Goal: Transaction & Acquisition: Purchase product/service

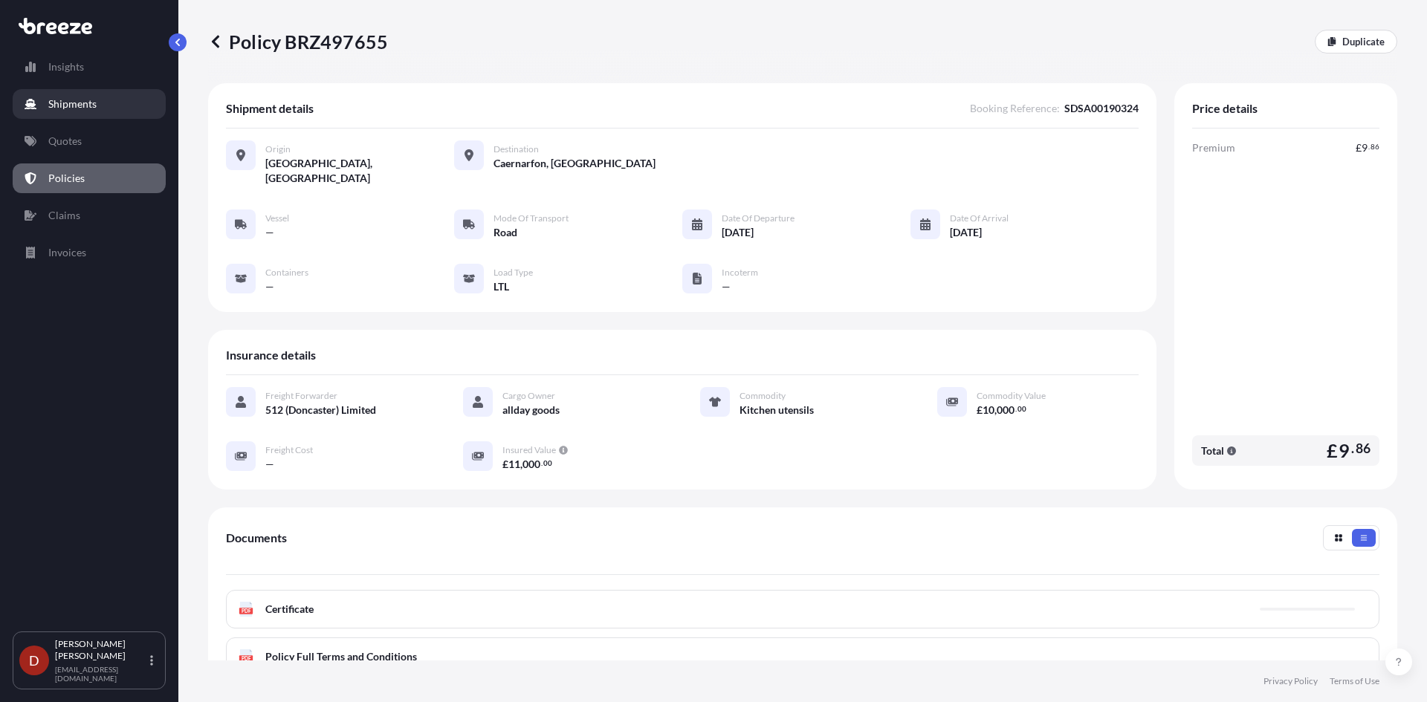
click at [94, 97] on p "Shipments" at bounding box center [72, 104] width 48 height 15
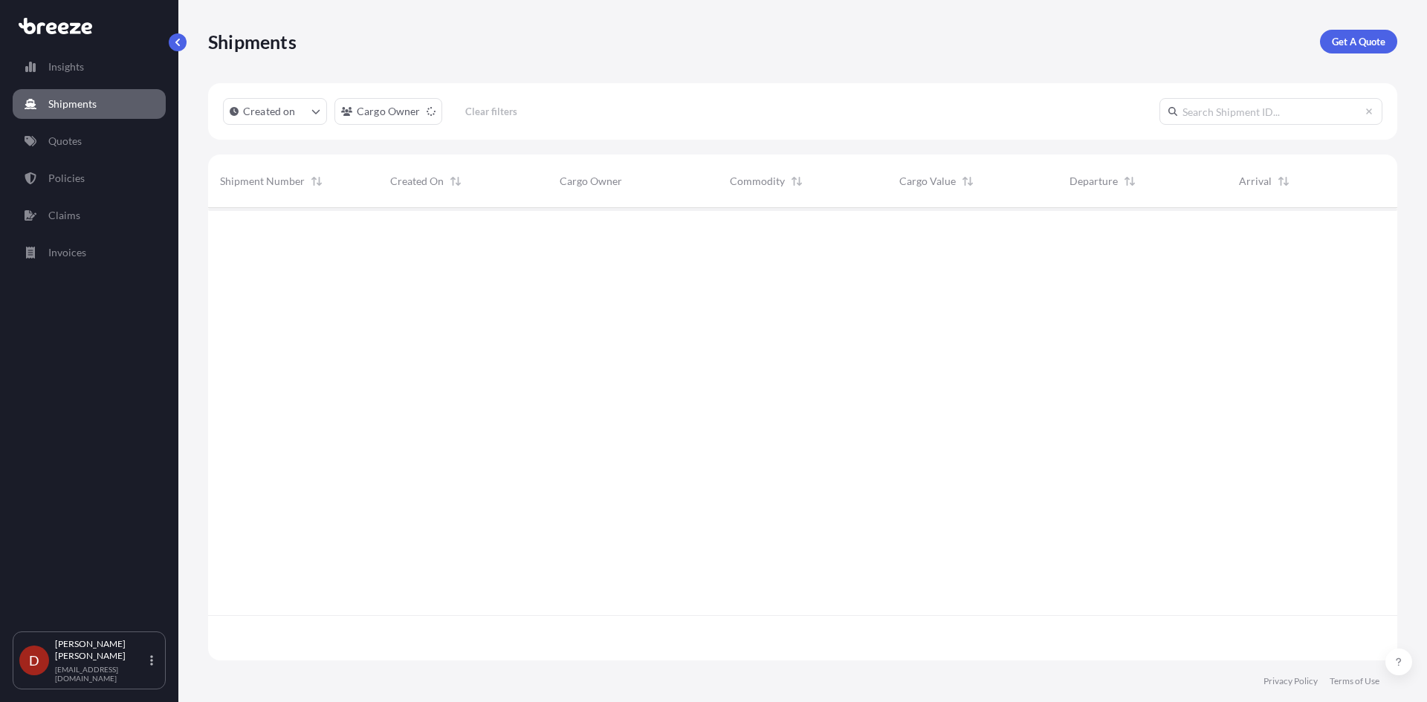
scroll to position [495, 1178]
click at [1337, 46] on p "Get A Quote" at bounding box center [1359, 41] width 54 height 15
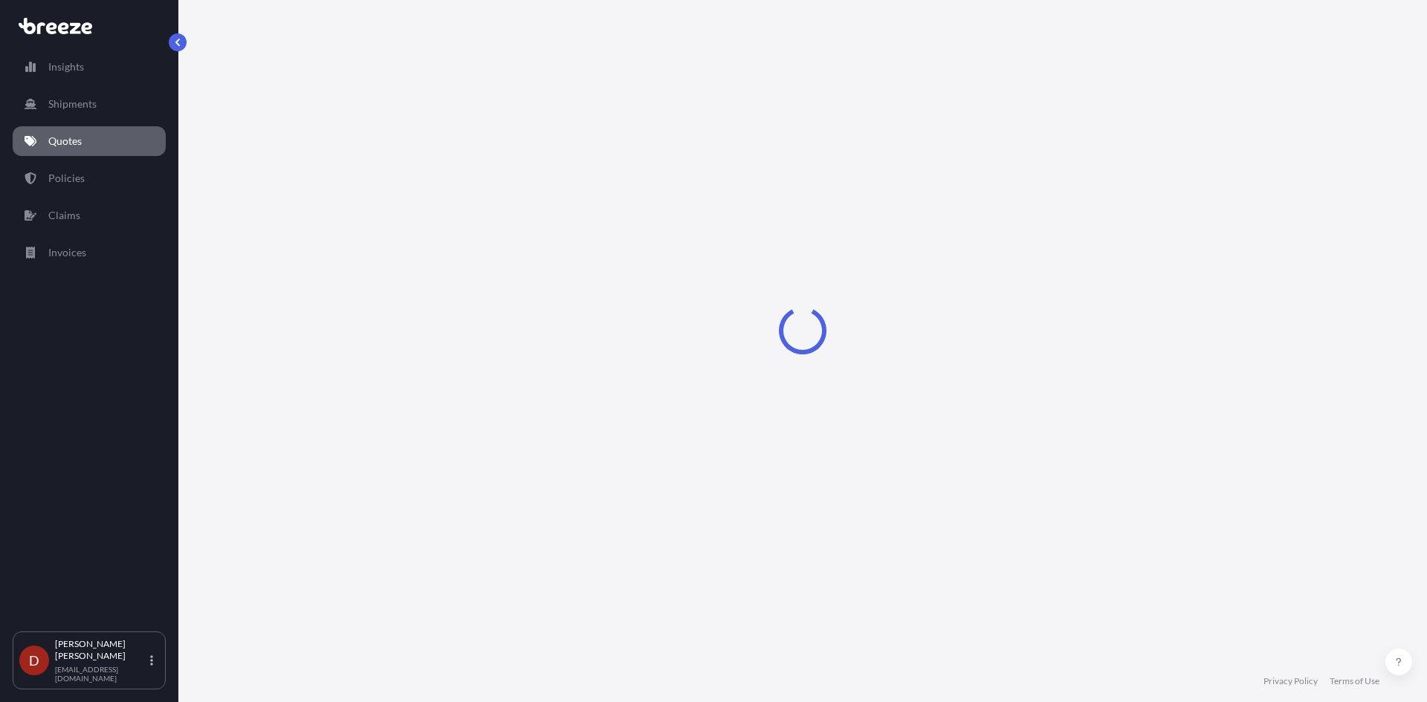
select select "Sea"
select select "1"
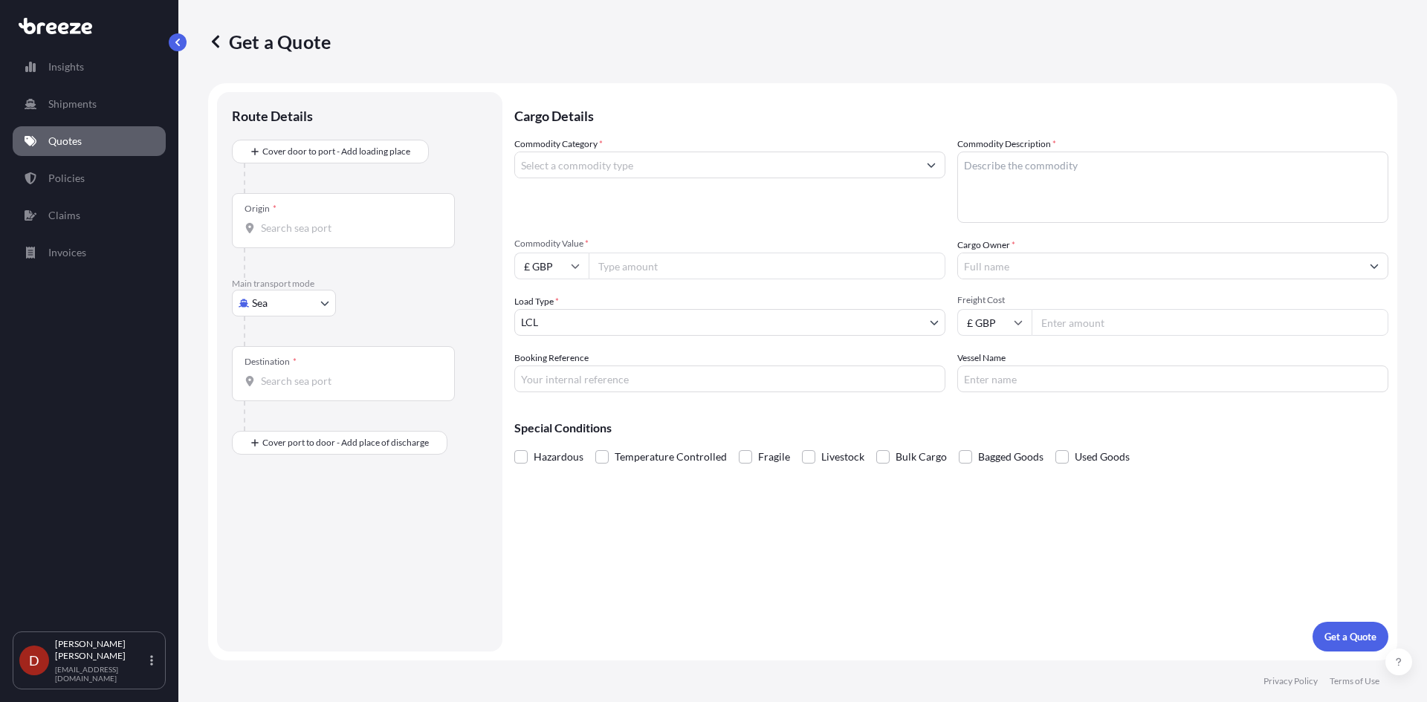
click at [314, 313] on body "Insights Shipments Quotes Policies Claims Invoices D [PERSON_NAME] [PERSON_NAME…" at bounding box center [713, 351] width 1427 height 702
click at [297, 404] on div "Road" at bounding box center [284, 395] width 92 height 27
select select "Road"
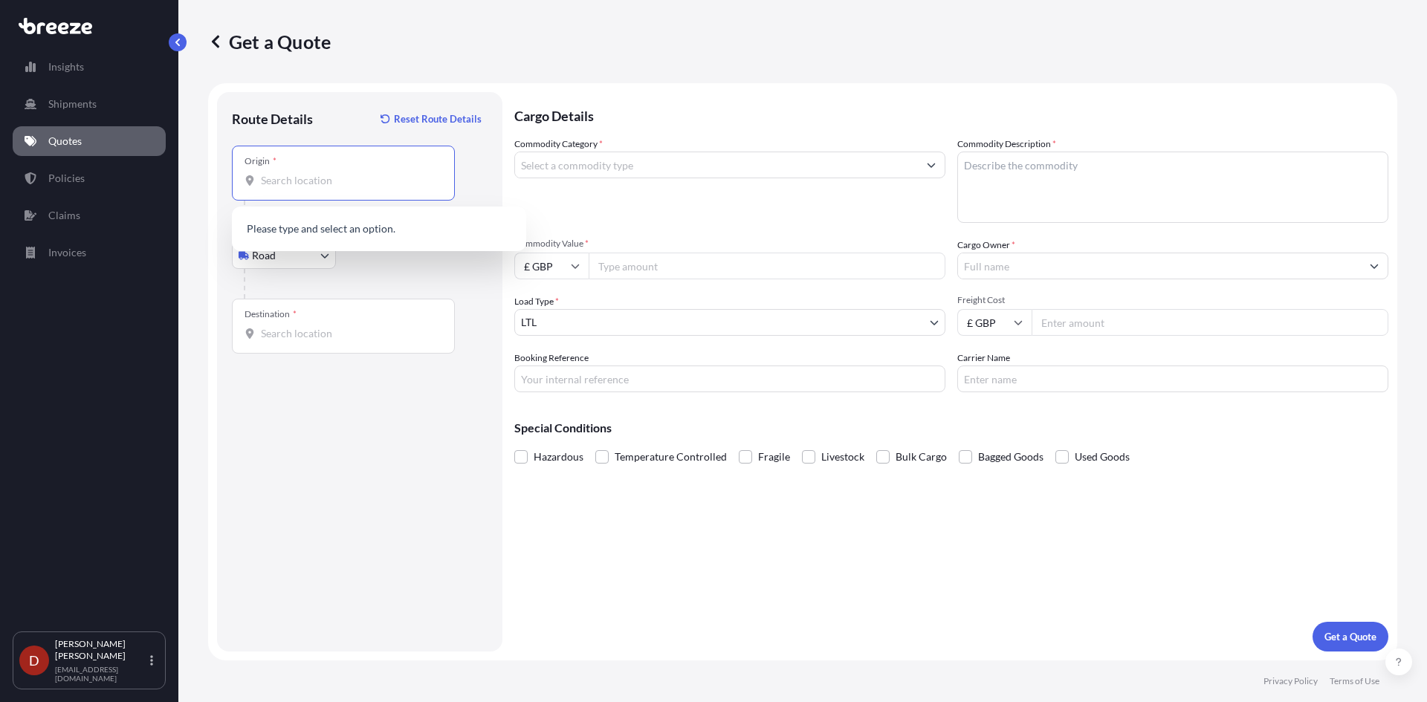
click at [337, 187] on input "Origin *" at bounding box center [348, 180] width 175 height 15
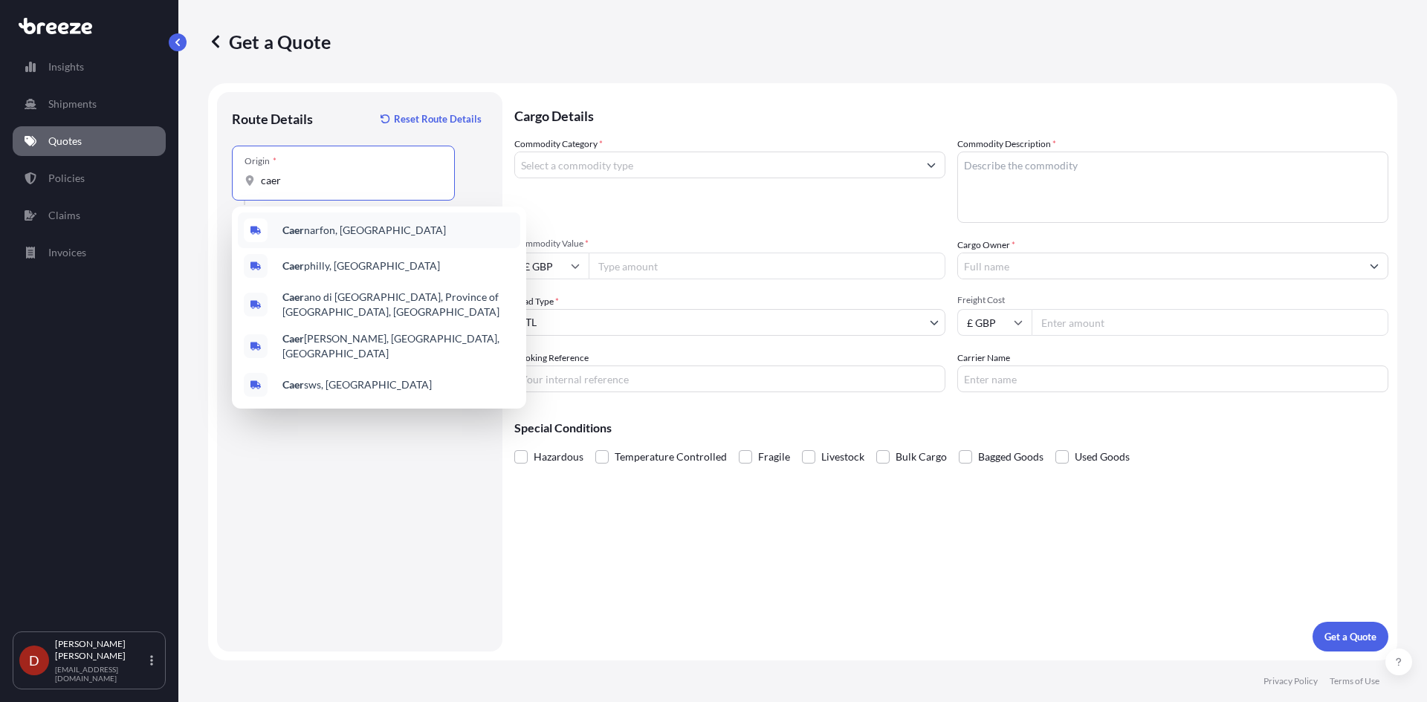
click at [343, 224] on span "Caer narfon, [GEOGRAPHIC_DATA]" at bounding box center [363, 230] width 163 height 15
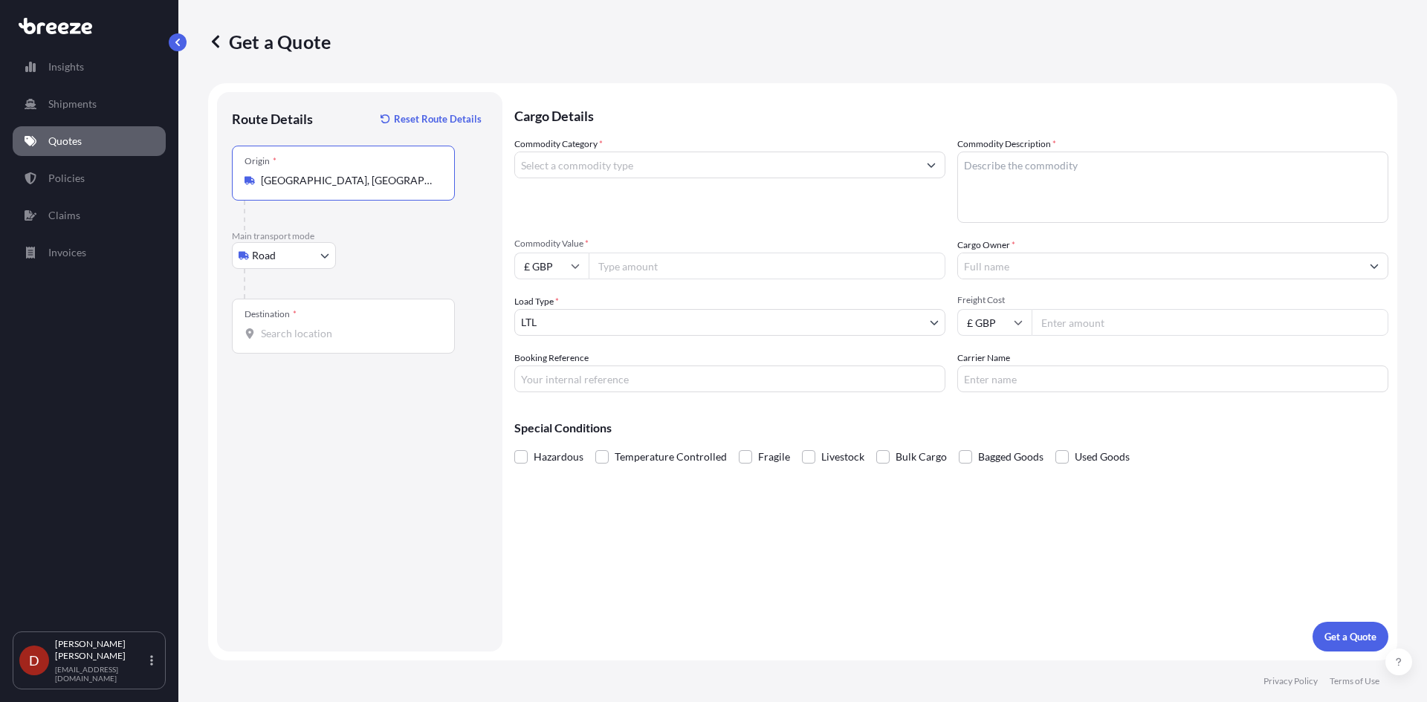
type input "[GEOGRAPHIC_DATA], [GEOGRAPHIC_DATA]"
click at [572, 157] on input "Commodity Category *" at bounding box center [716, 165] width 403 height 27
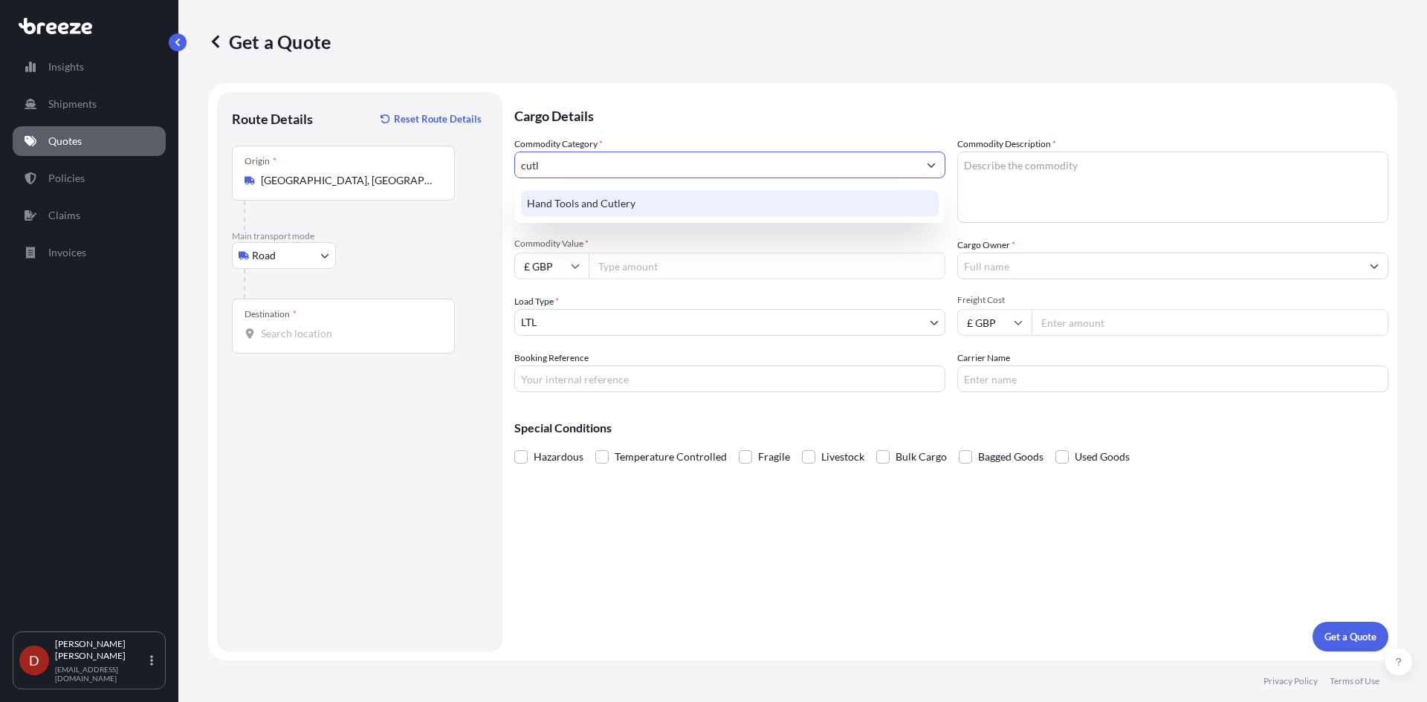
click at [573, 198] on div "Hand Tools and Cutlery" at bounding box center [730, 203] width 418 height 27
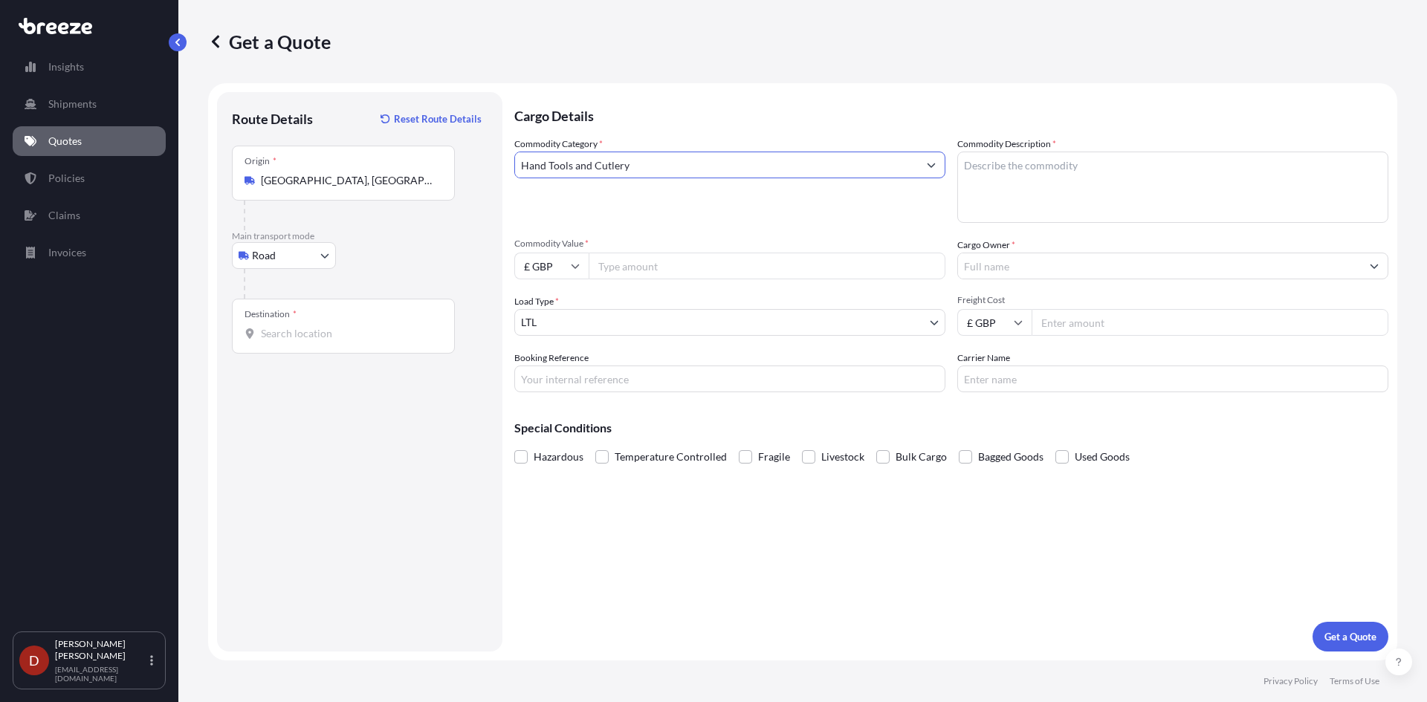
type input "Hand Tools and Cutlery"
click at [1089, 185] on textarea "Commodity Description *" at bounding box center [1172, 187] width 431 height 71
type textarea "D"
type textarea "d"
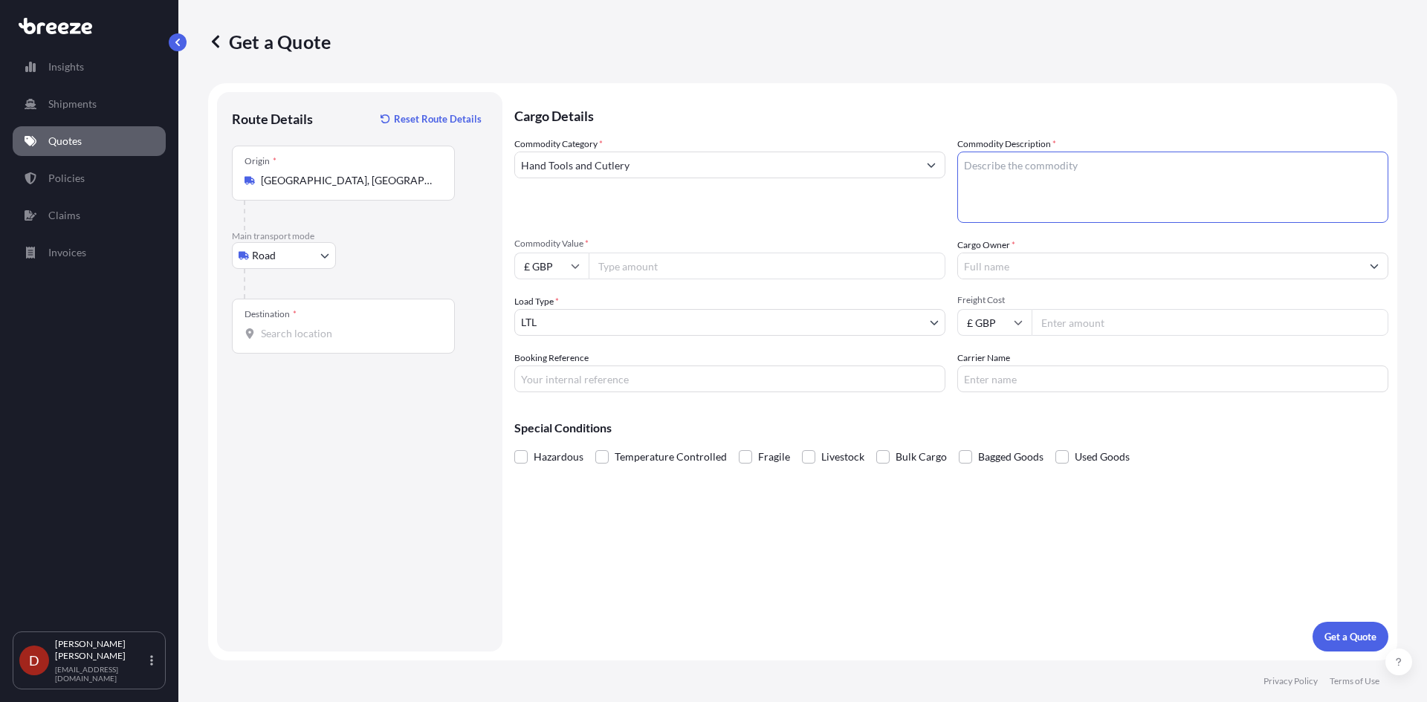
type textarea "d"
type textarea "D"
type textarea "Kitcehn utensils"
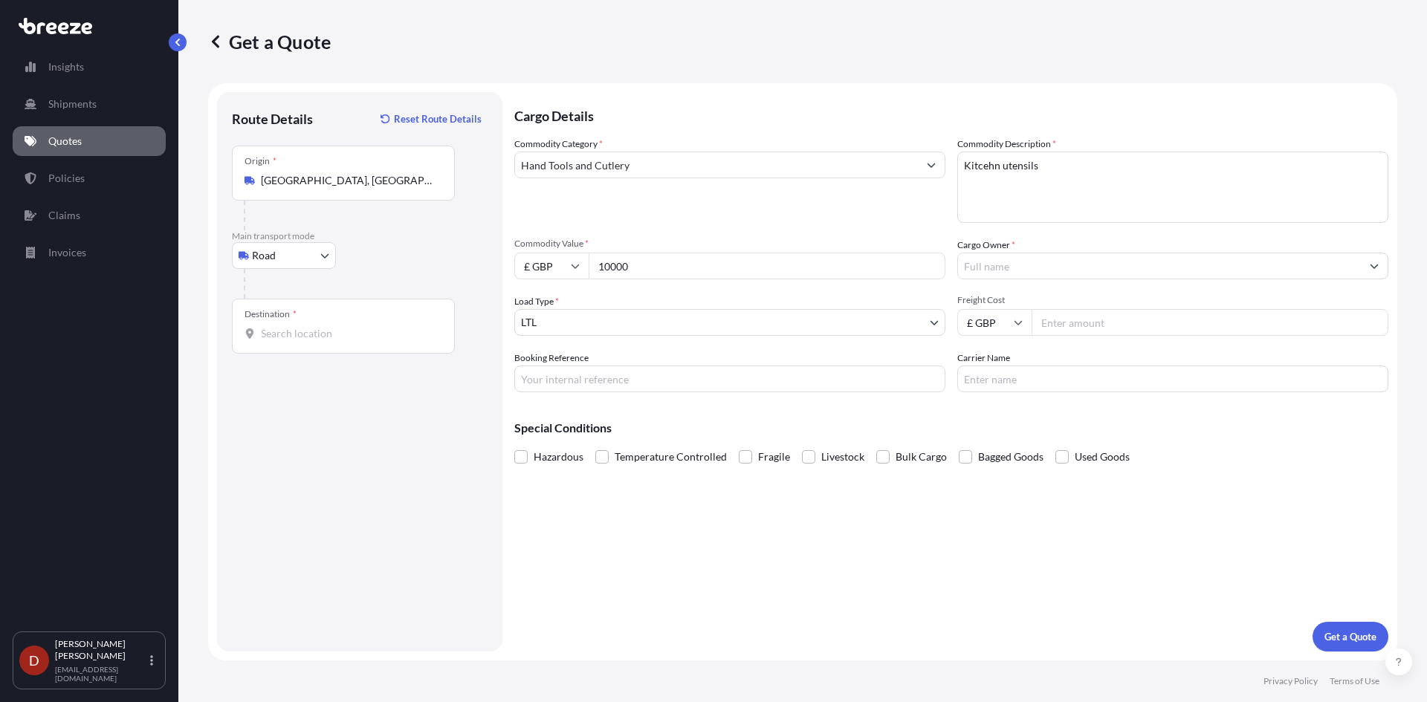
type input "10000"
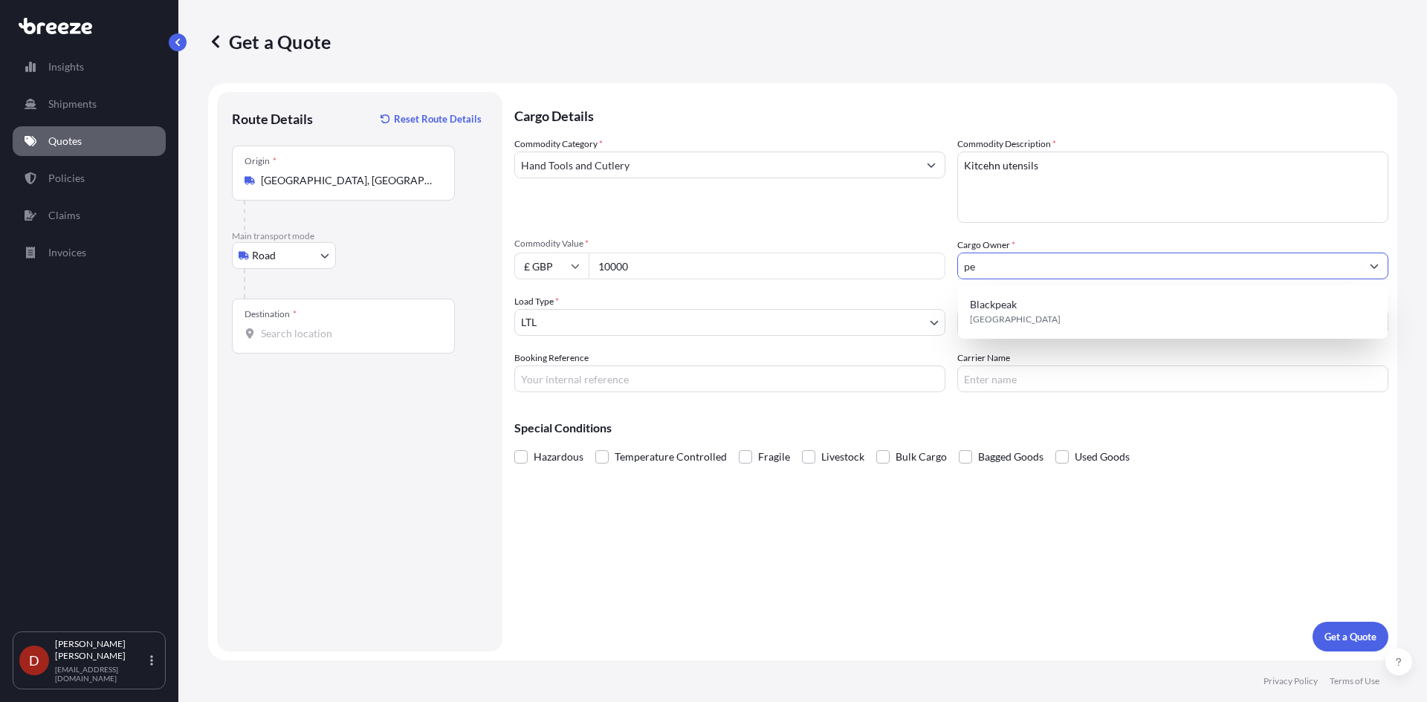
type input "p"
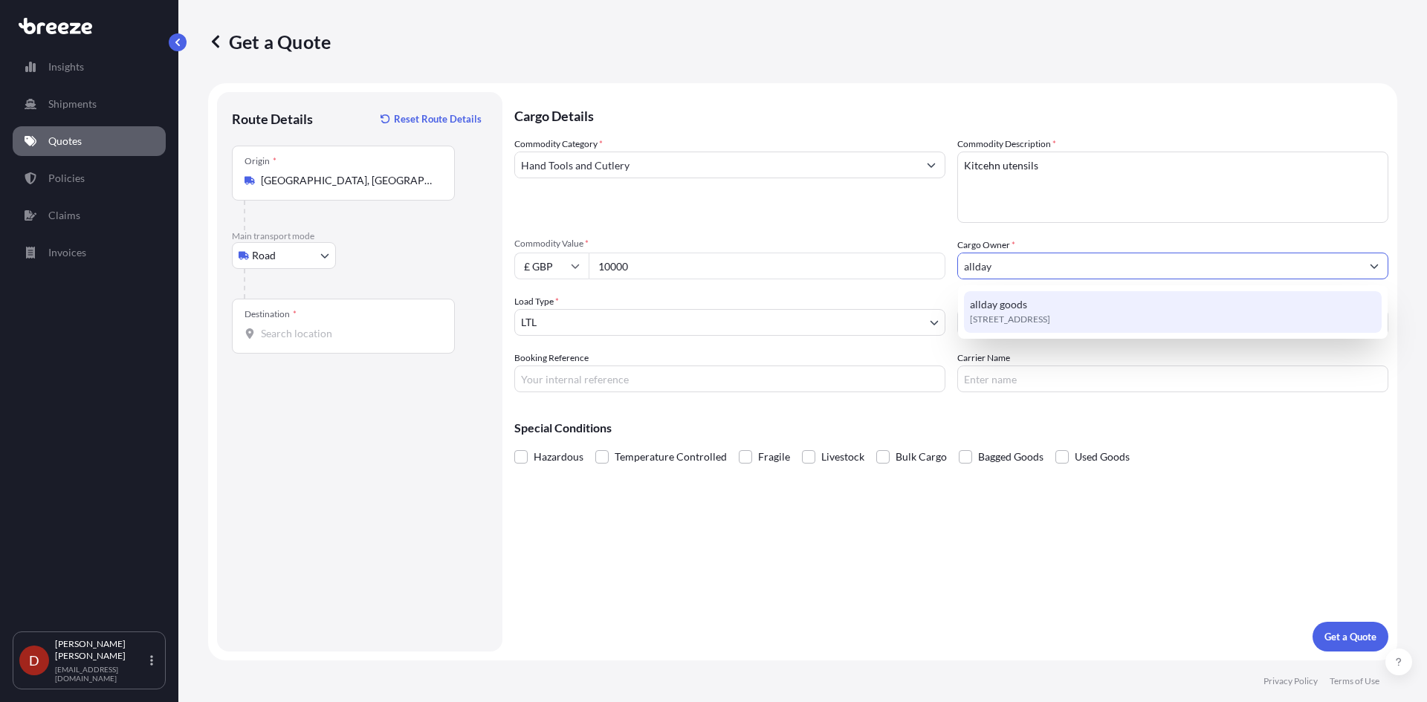
click at [1038, 303] on div "[STREET_ADDRESS]" at bounding box center [1173, 312] width 418 height 42
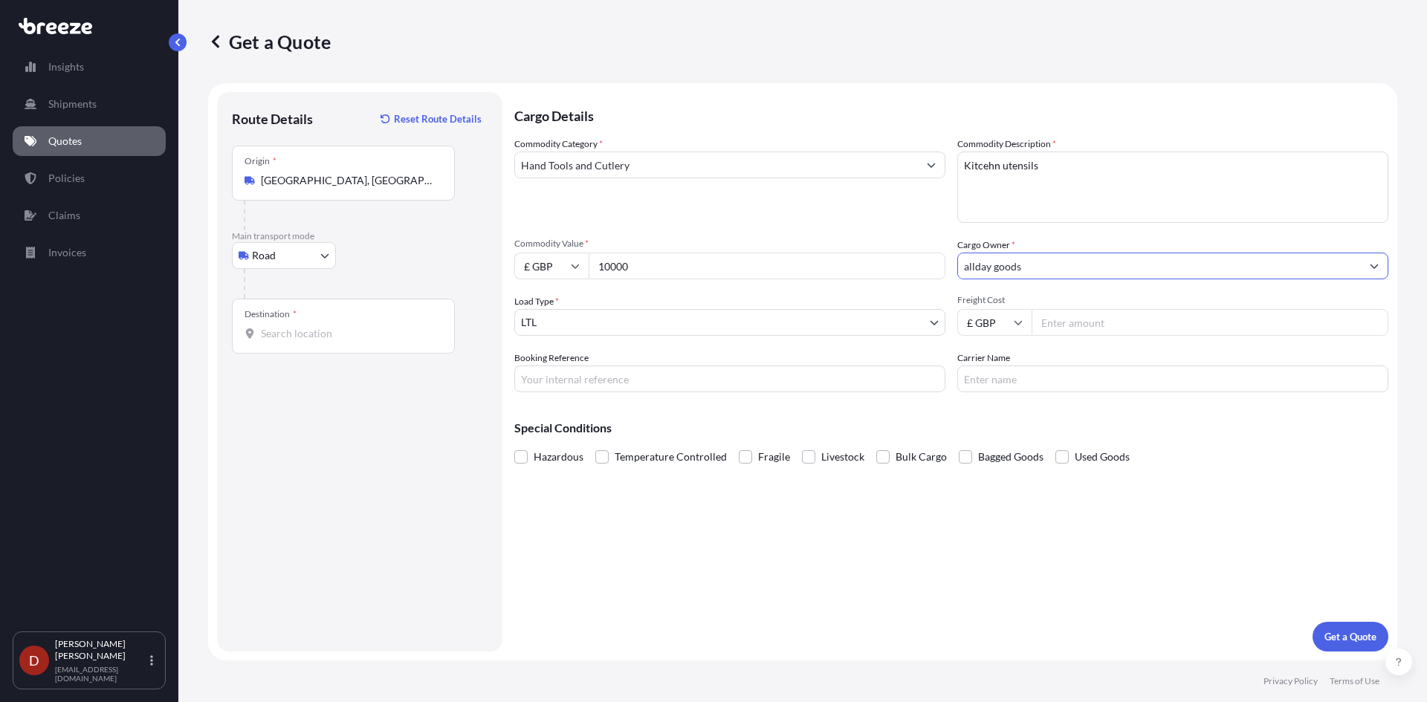
type input "allday goods"
click at [802, 397] on div "Cargo Details Commodity Category * Hand Tools and Cutlery Commodity Description…" at bounding box center [951, 372] width 874 height 560
click at [793, 392] on input "Booking Reference" at bounding box center [729, 379] width 431 height 27
click at [606, 384] on input "SDSA00190" at bounding box center [729, 379] width 431 height 27
type input "SDSA00190334"
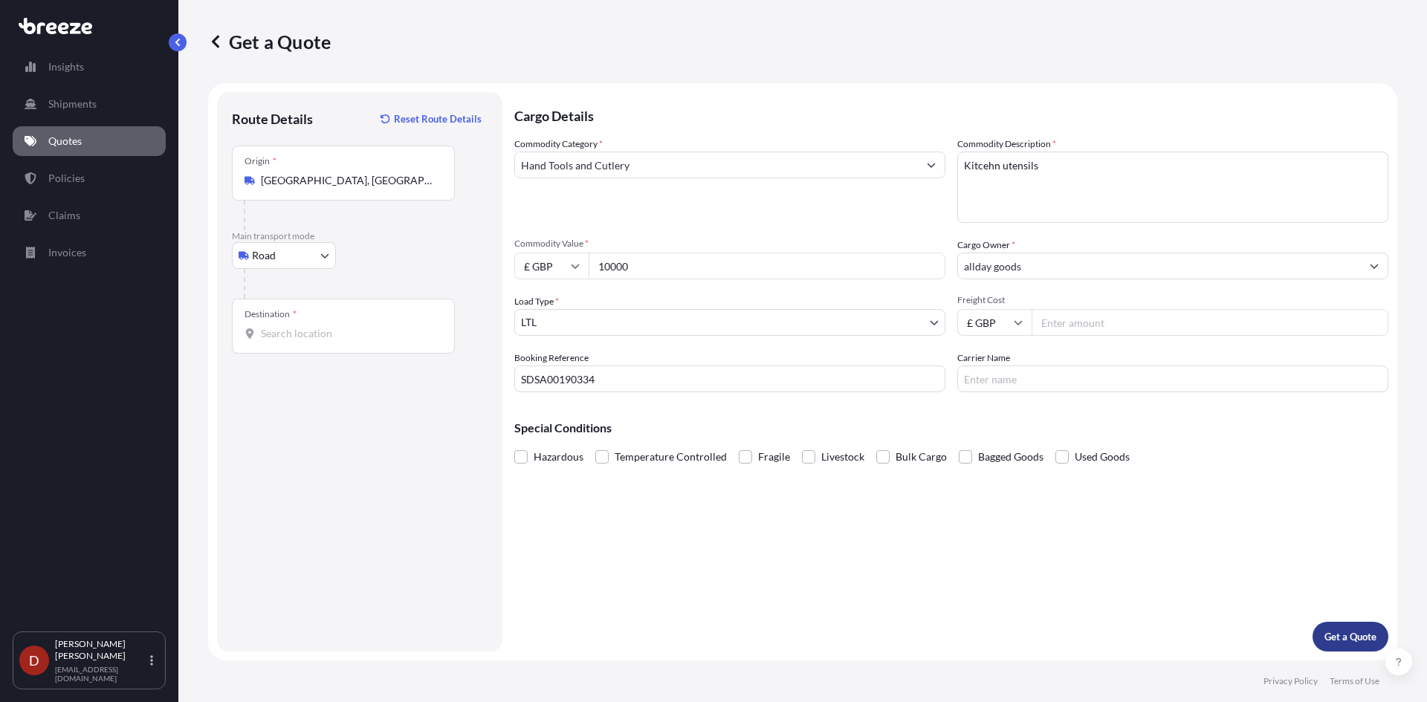
click at [1358, 635] on p "Get a Quote" at bounding box center [1350, 636] width 52 height 15
click at [393, 339] on input "Destination * Please select a destination" at bounding box center [348, 333] width 175 height 15
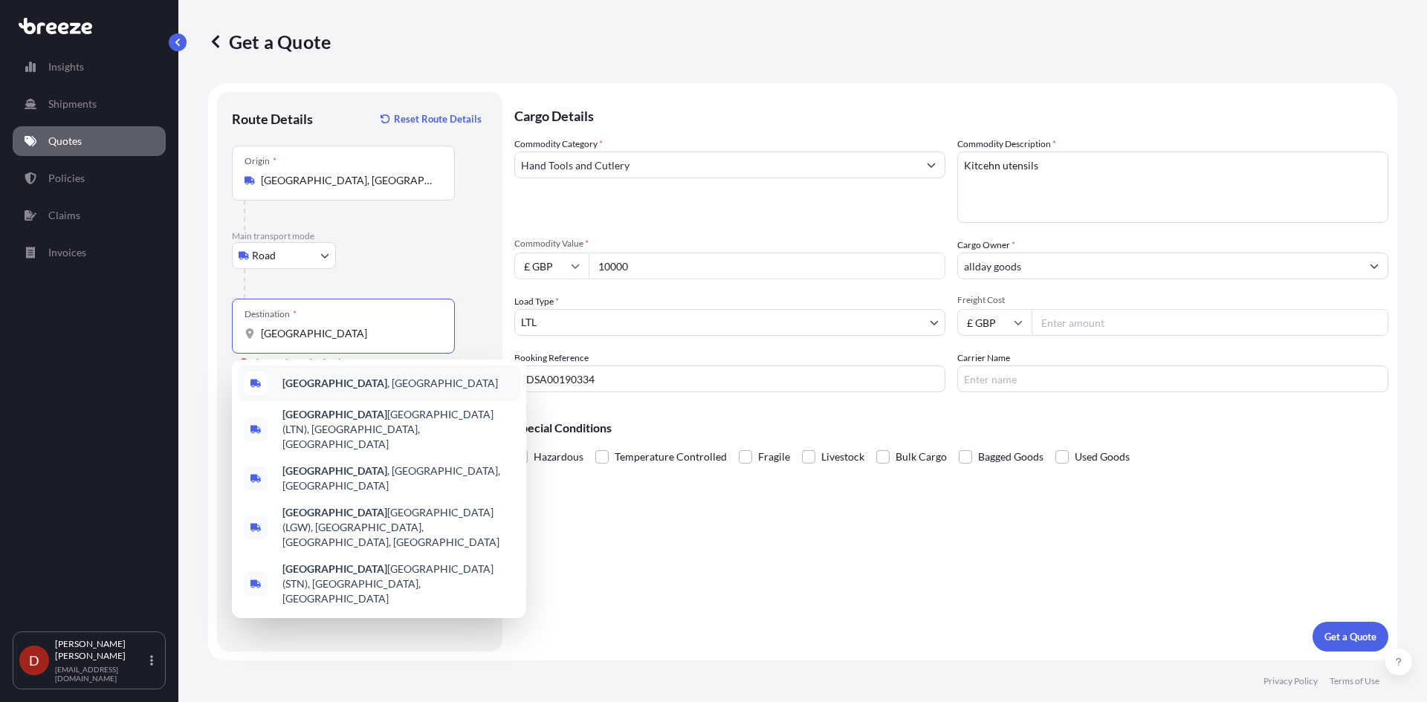
click at [367, 382] on div "[GEOGRAPHIC_DATA] , [GEOGRAPHIC_DATA]" at bounding box center [379, 384] width 282 height 36
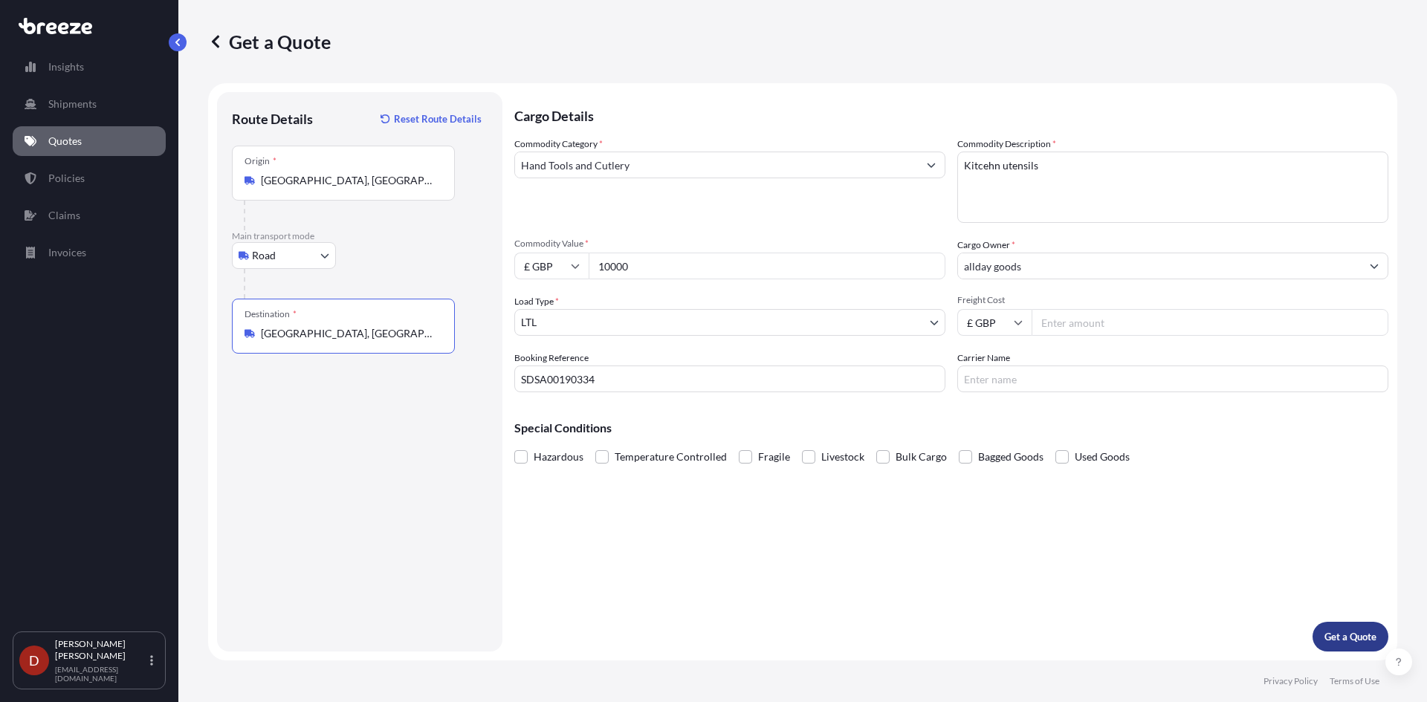
type input "[GEOGRAPHIC_DATA], [GEOGRAPHIC_DATA]"
click at [1325, 631] on p "Get a Quote" at bounding box center [1350, 636] width 52 height 15
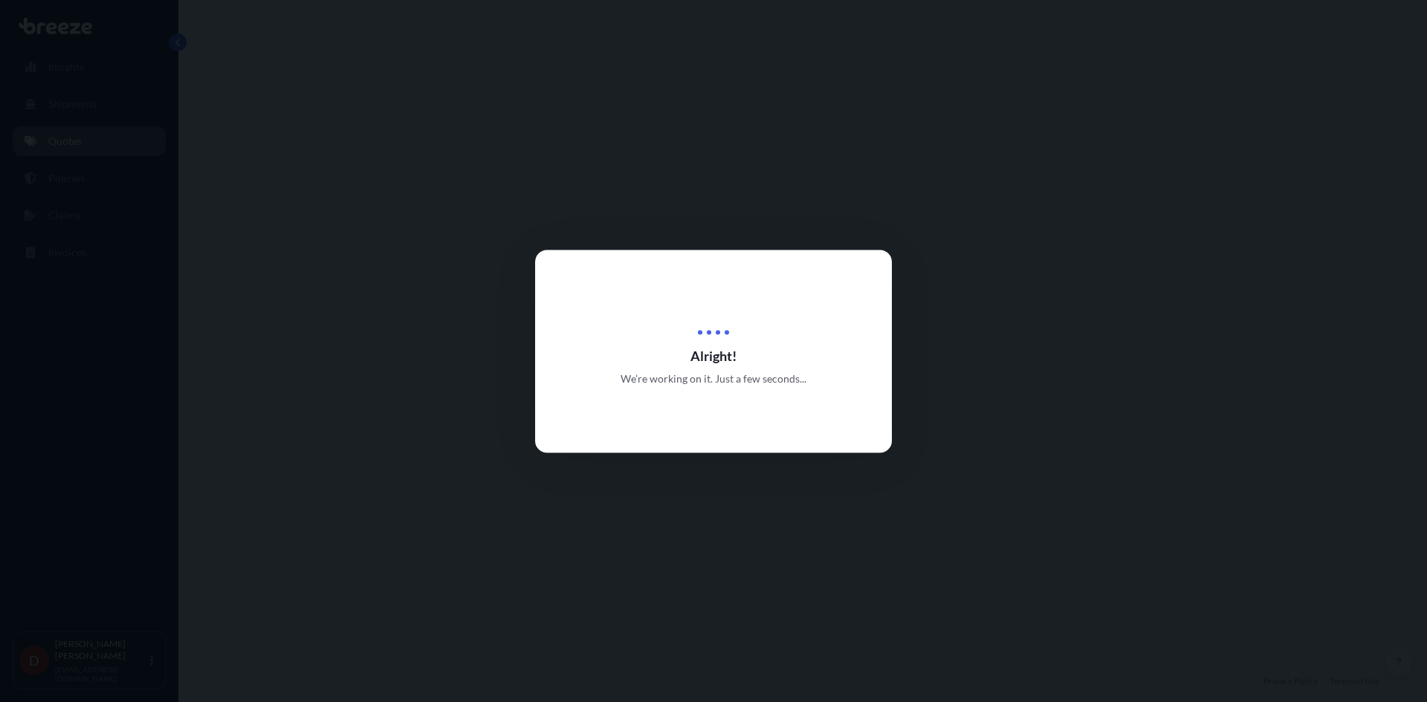
select select "Road"
select select "1"
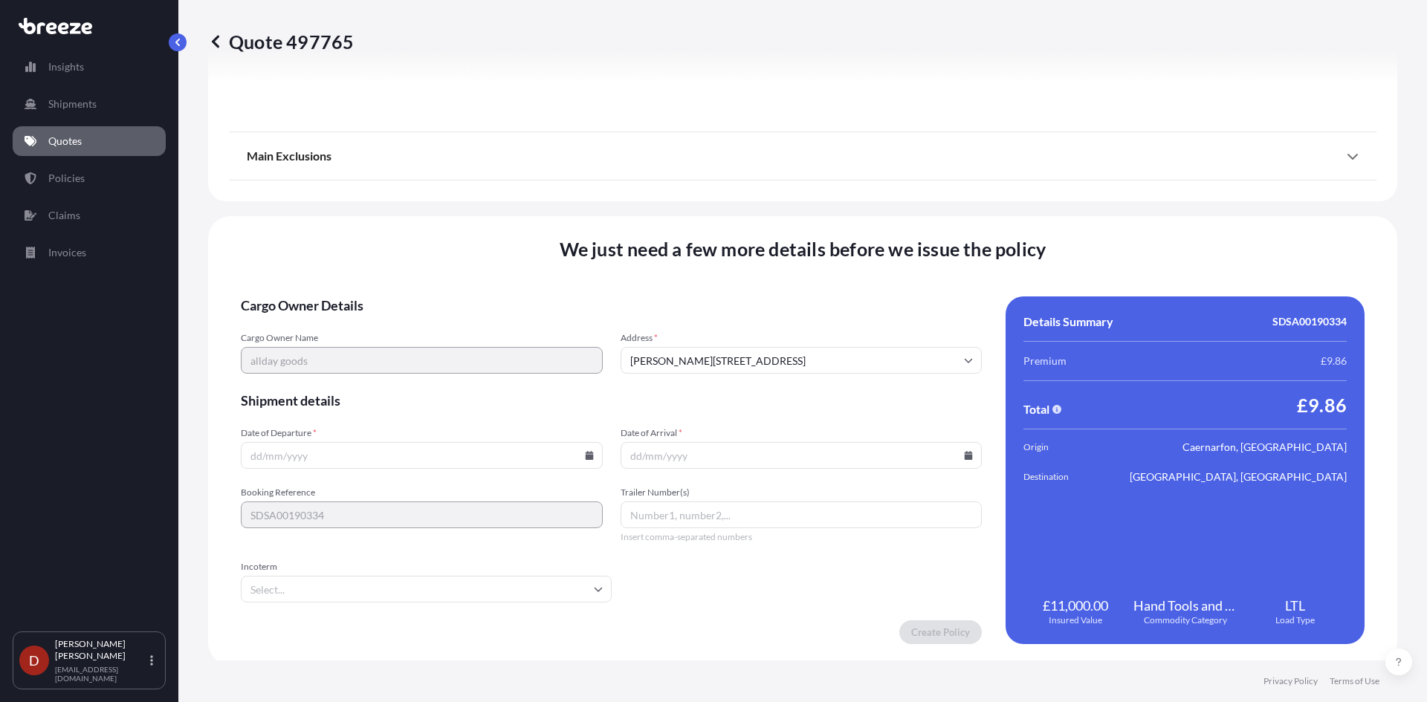
scroll to position [1642, 0]
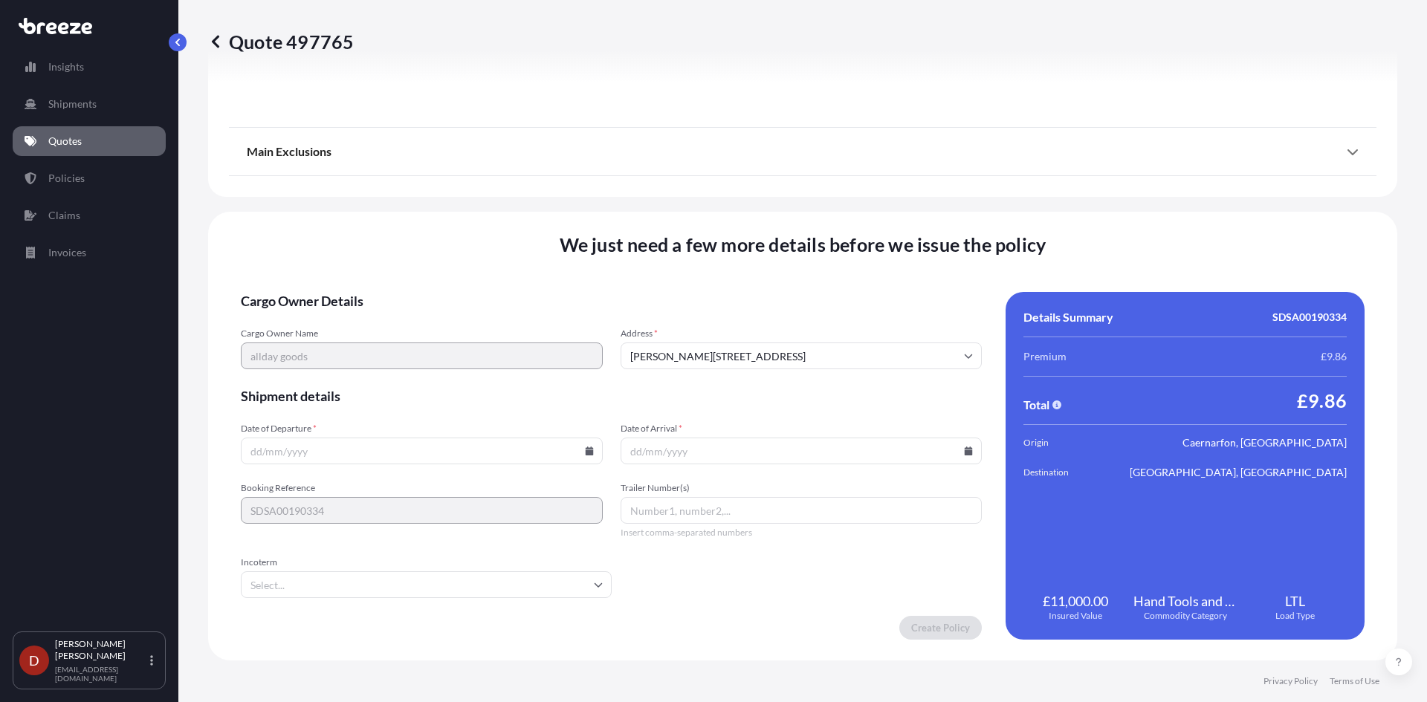
click at [589, 456] on input "Date of Departure *" at bounding box center [422, 451] width 362 height 27
click at [585, 450] on icon at bounding box center [589, 451] width 9 height 9
click at [459, 379] on button "29" at bounding box center [455, 375] width 24 height 24
type input "[DATE]"
click at [680, 448] on input "Date of Arrival *" at bounding box center [802, 451] width 362 height 27
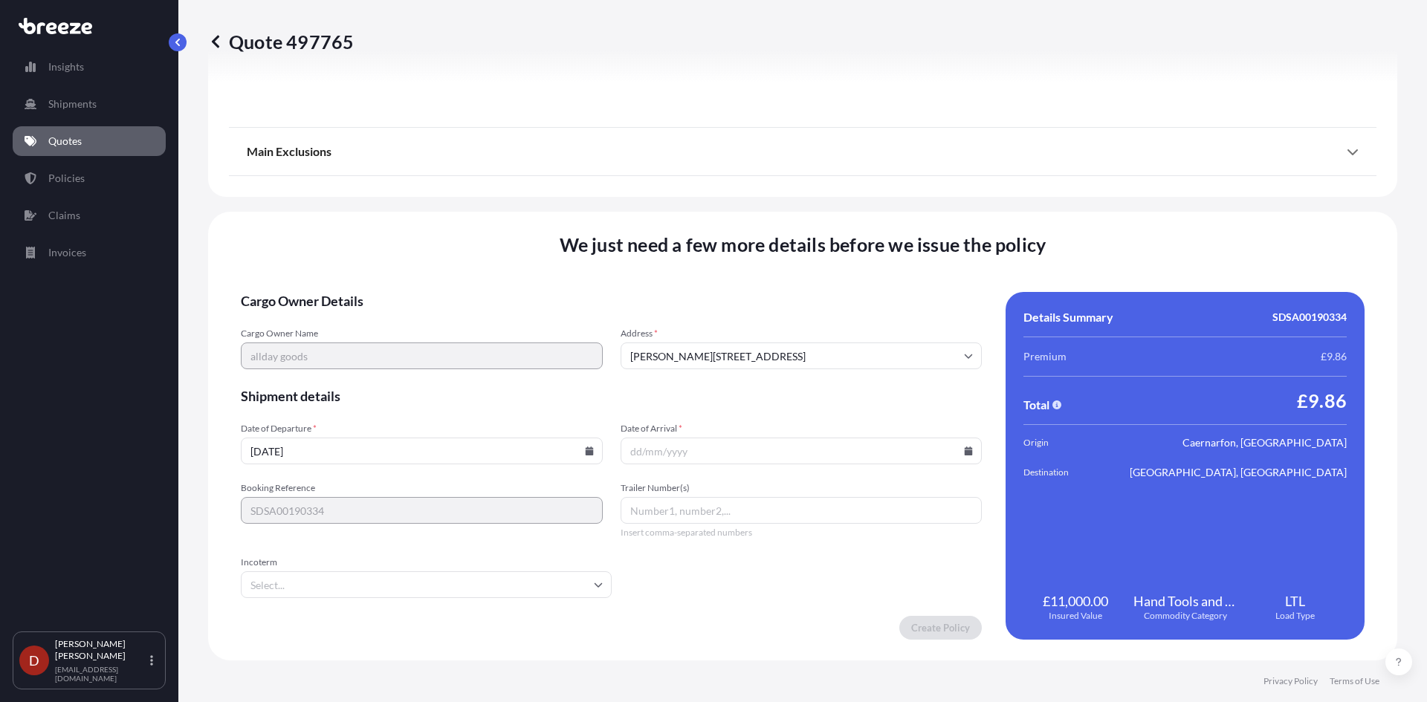
click at [975, 455] on div "Cargo Owner Details Cargo Owner Name allday goods Address * [PERSON_NAME][GEOGR…" at bounding box center [803, 466] width 1124 height 348
click at [965, 455] on icon at bounding box center [969, 451] width 8 height 9
click at [902, 202] on button at bounding box center [897, 201] width 24 height 24
click at [698, 265] on button "1" at bounding box center [692, 262] width 24 height 24
type input "[DATE]"
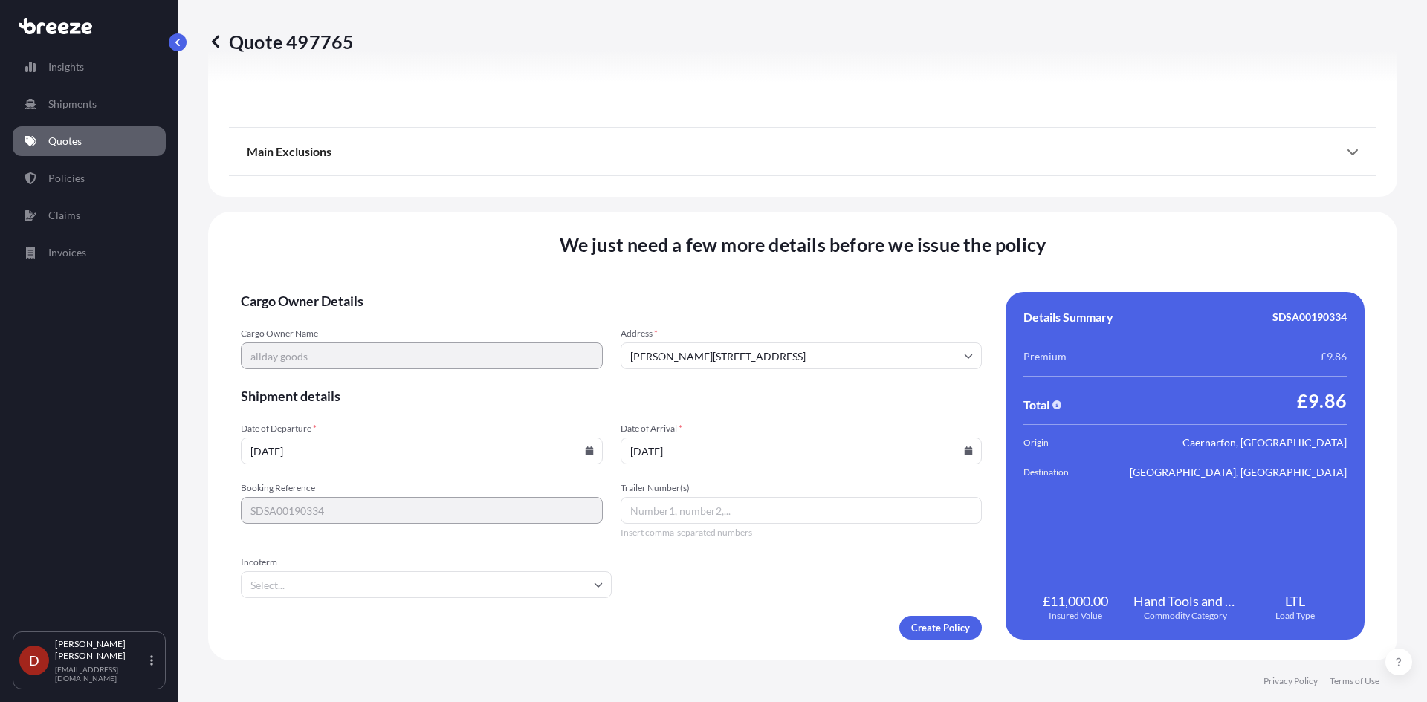
click at [933, 614] on form "Cargo Owner Details Cargo Owner Name allday goods Address * [PERSON_NAME][GEOGR…" at bounding box center [611, 466] width 741 height 348
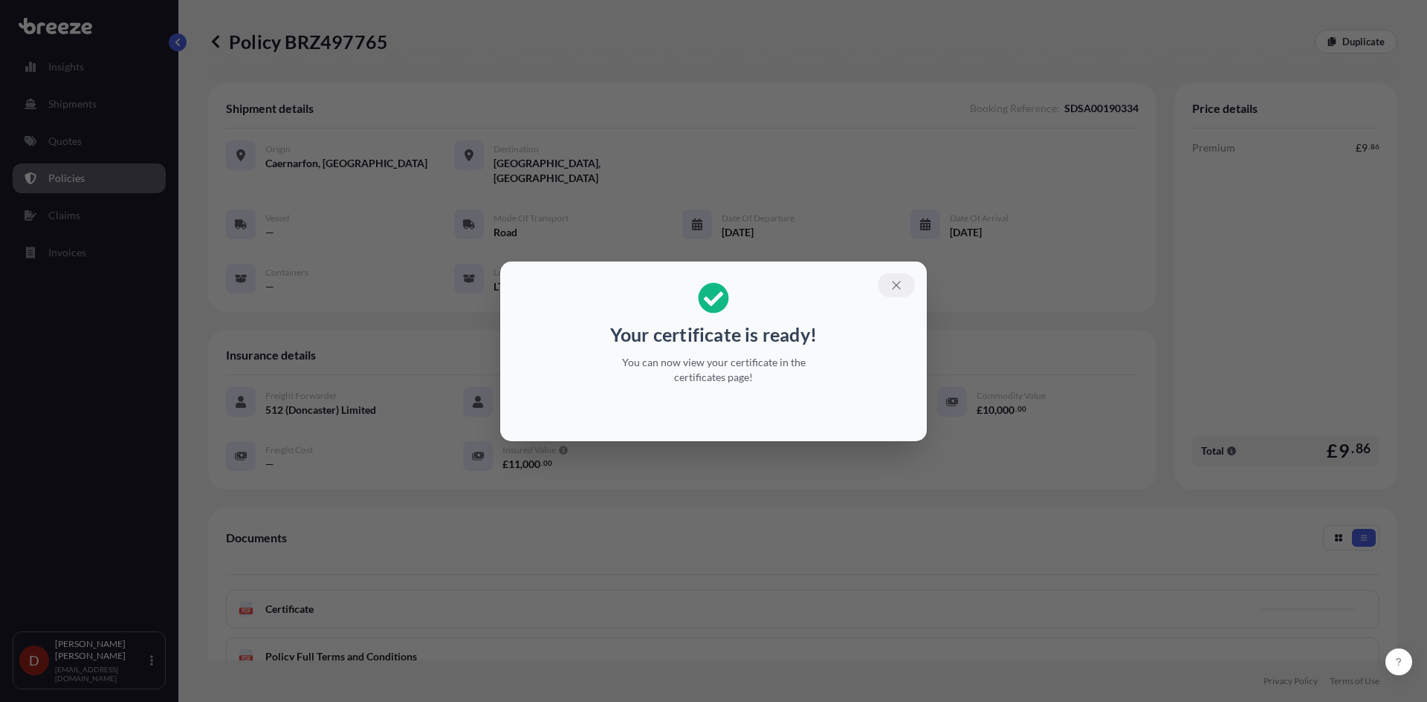
click at [907, 289] on button "button" at bounding box center [896, 285] width 37 height 24
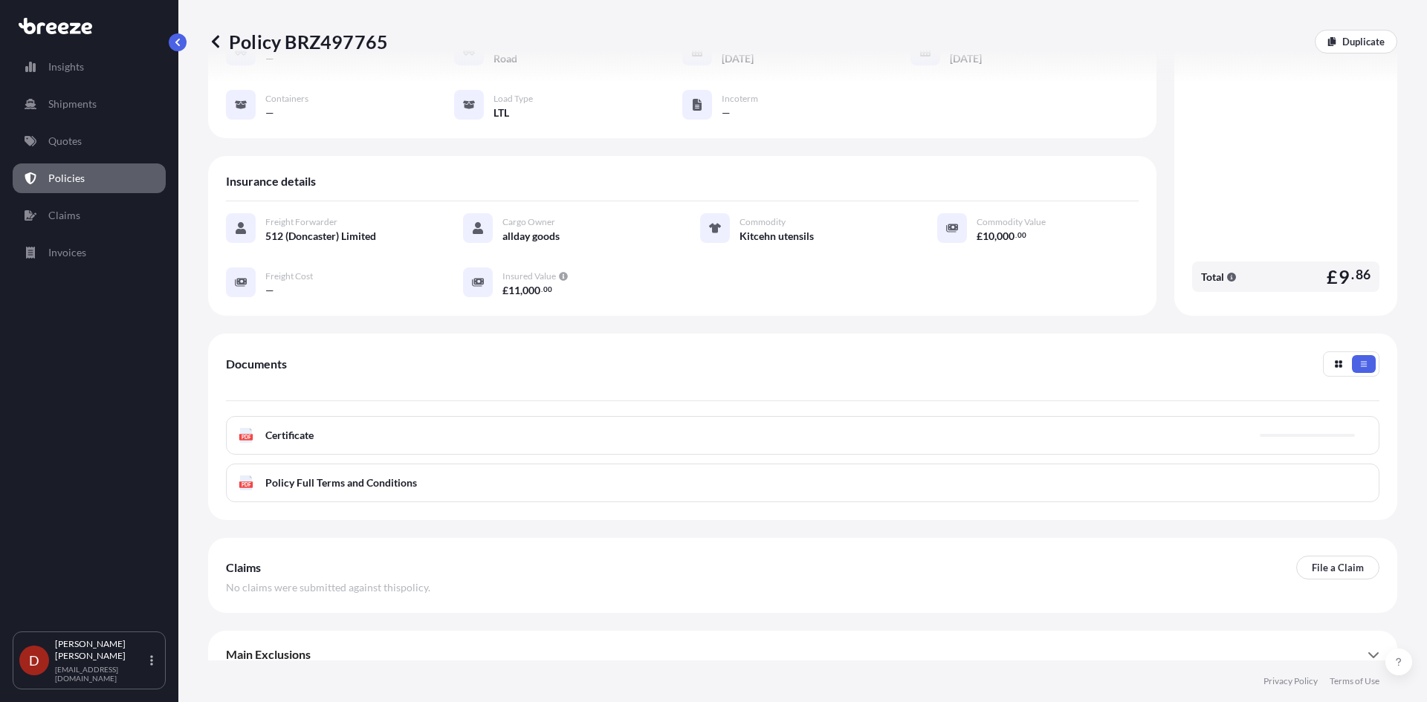
scroll to position [177, 0]
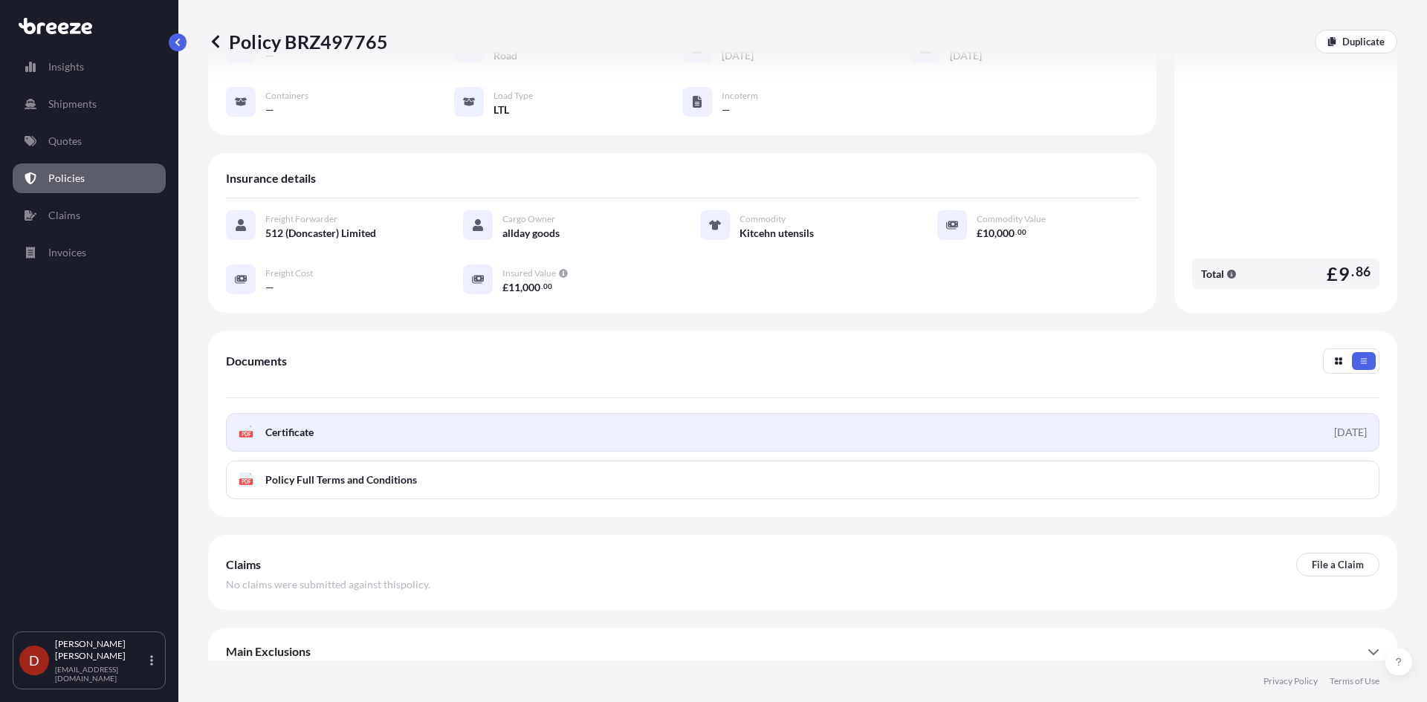
click at [632, 424] on link "PDF Certificate [DATE]" at bounding box center [802, 432] width 1153 height 39
